Goal: Navigation & Orientation: Find specific page/section

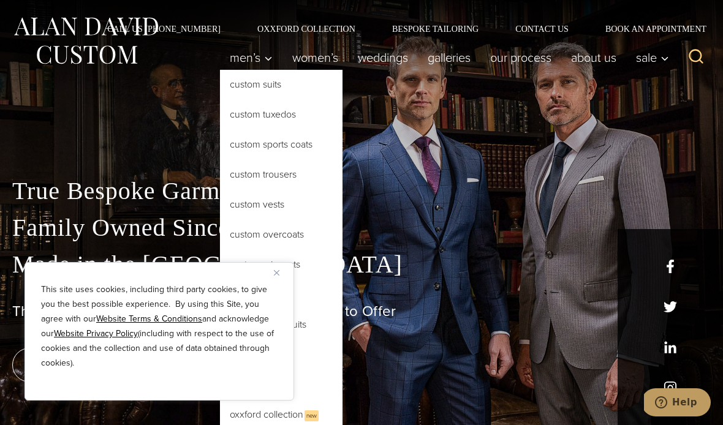
click at [283, 117] on link "Custom Tuxedos" at bounding box center [281, 114] width 122 height 29
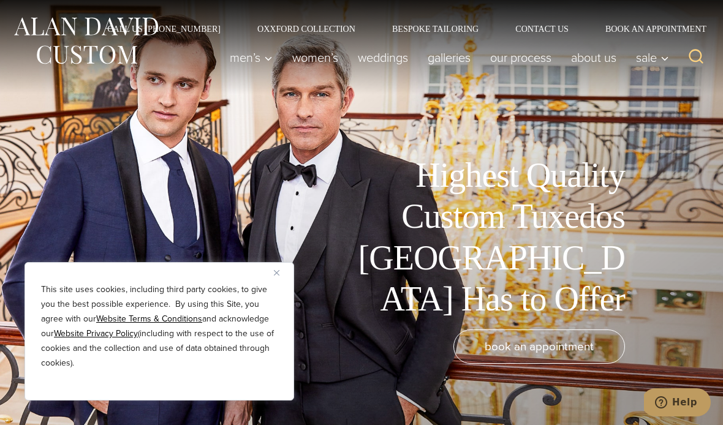
click at [282, 271] on button "Close" at bounding box center [281, 272] width 15 height 15
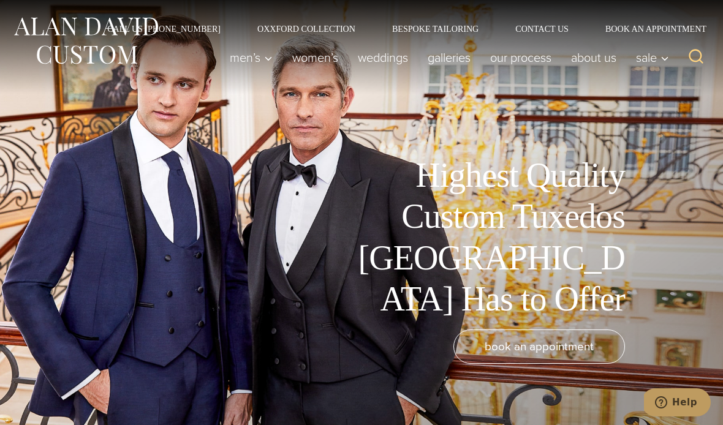
click at [383, 69] on link "weddings" at bounding box center [383, 57] width 70 height 24
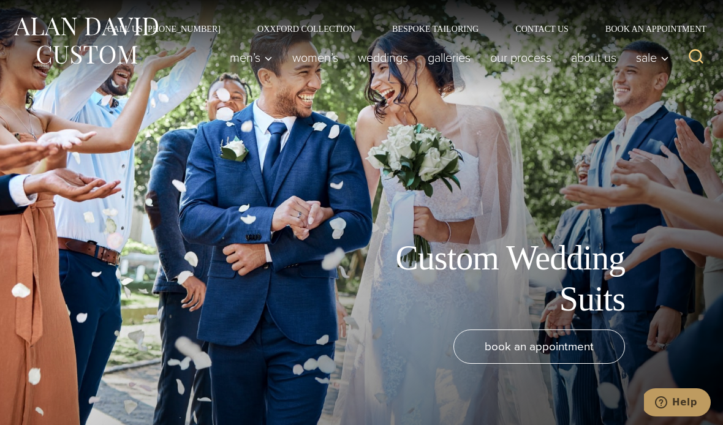
click at [448, 33] on link "Bespoke Tailoring" at bounding box center [435, 28] width 123 height 9
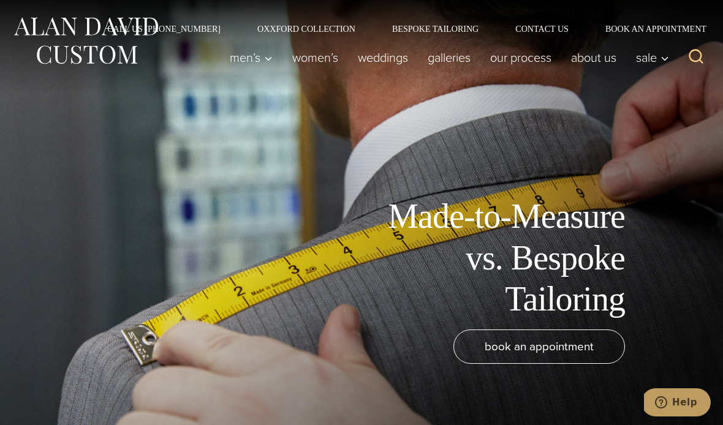
click at [314, 31] on link "Oxxford Collection" at bounding box center [306, 28] width 135 height 9
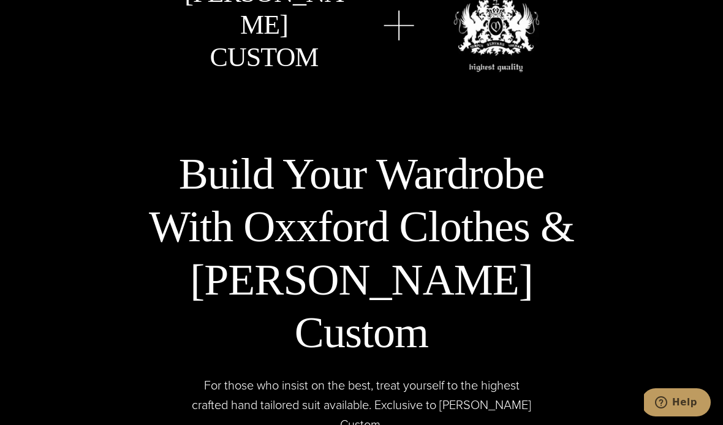
scroll to position [3603, 0]
